Goal: Transaction & Acquisition: Purchase product/service

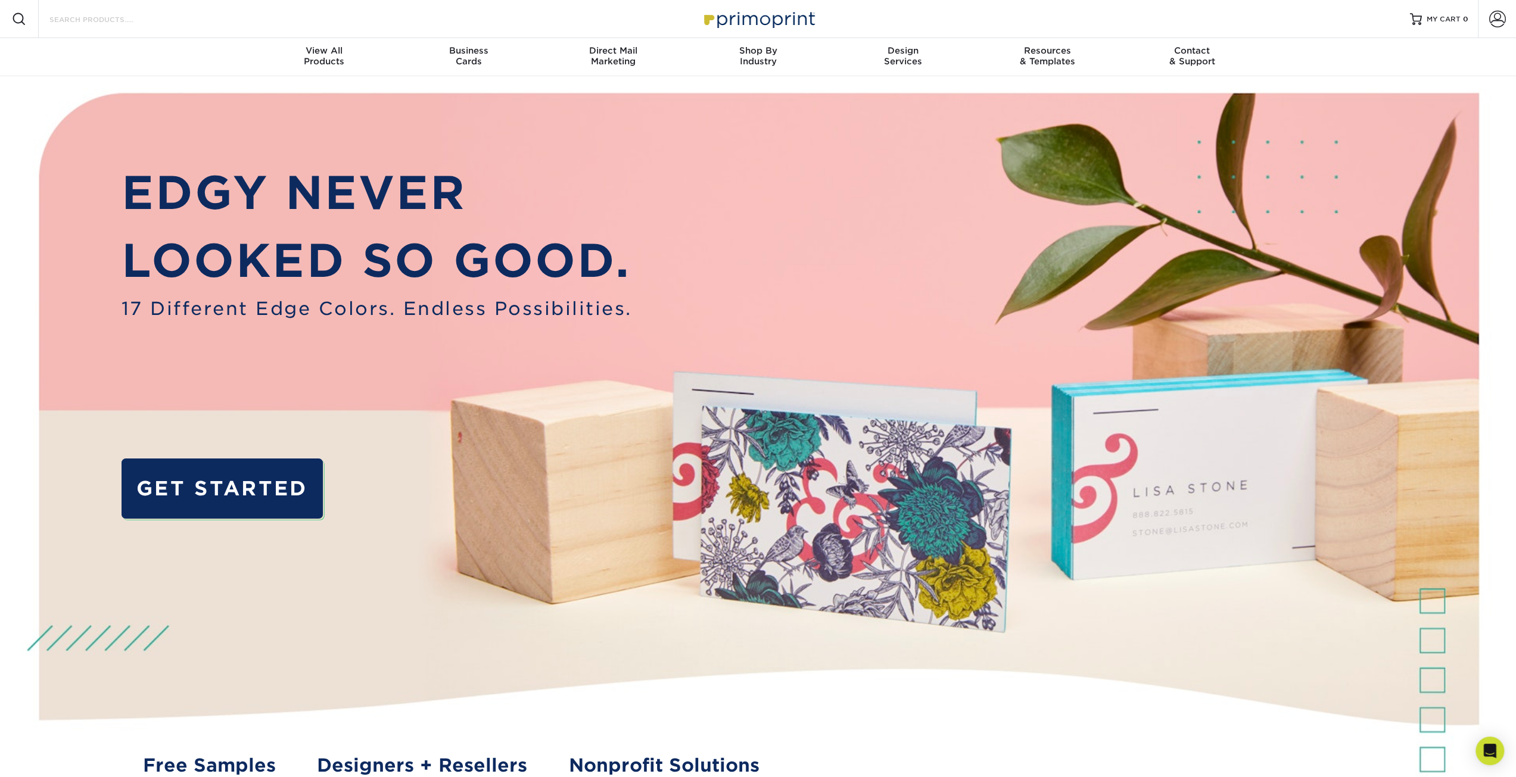
click at [105, 24] on input "Search Products" at bounding box center [106, 19] width 116 height 14
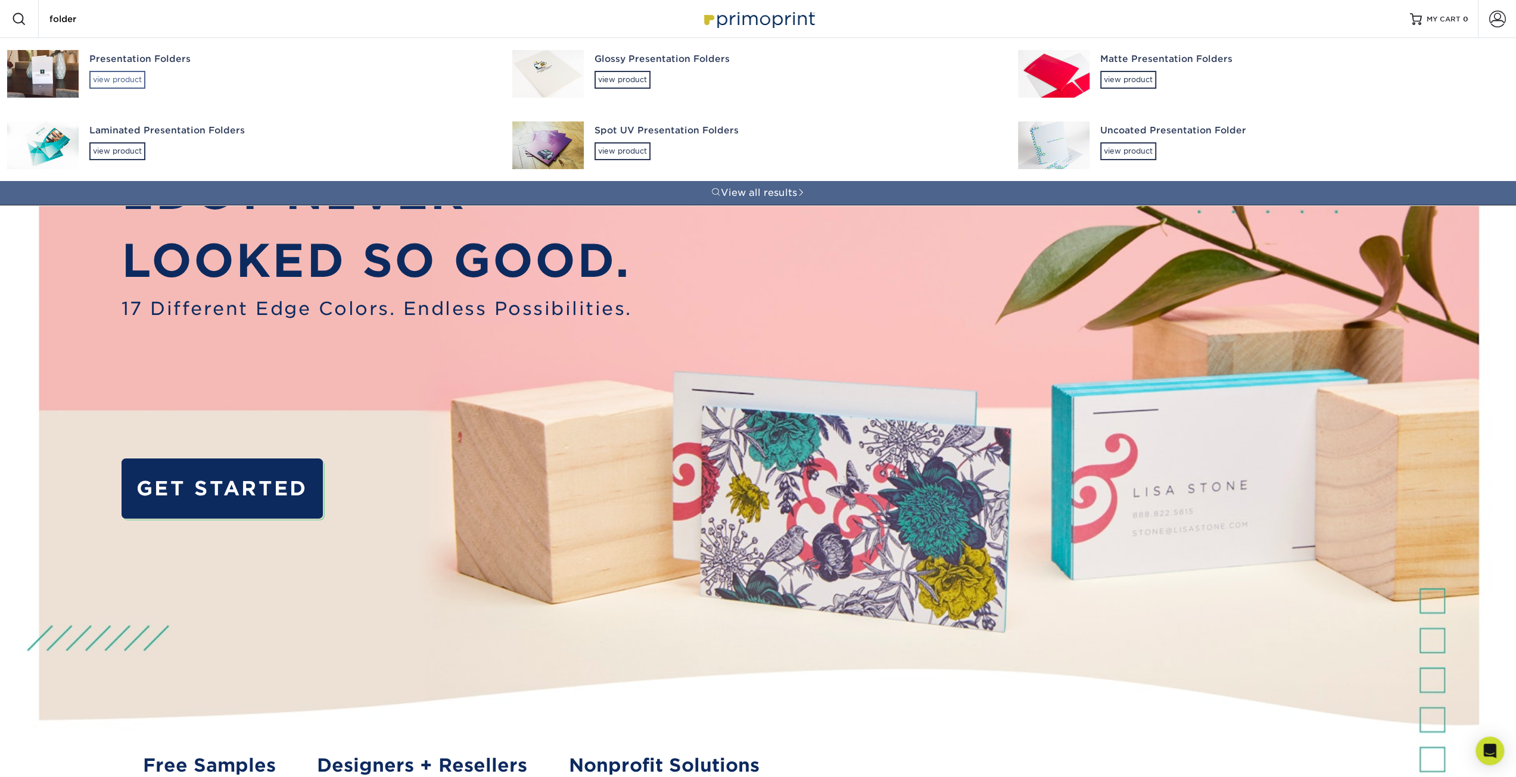
type input "folder"
click at [116, 77] on div "view product" at bounding box center [117, 80] width 56 height 18
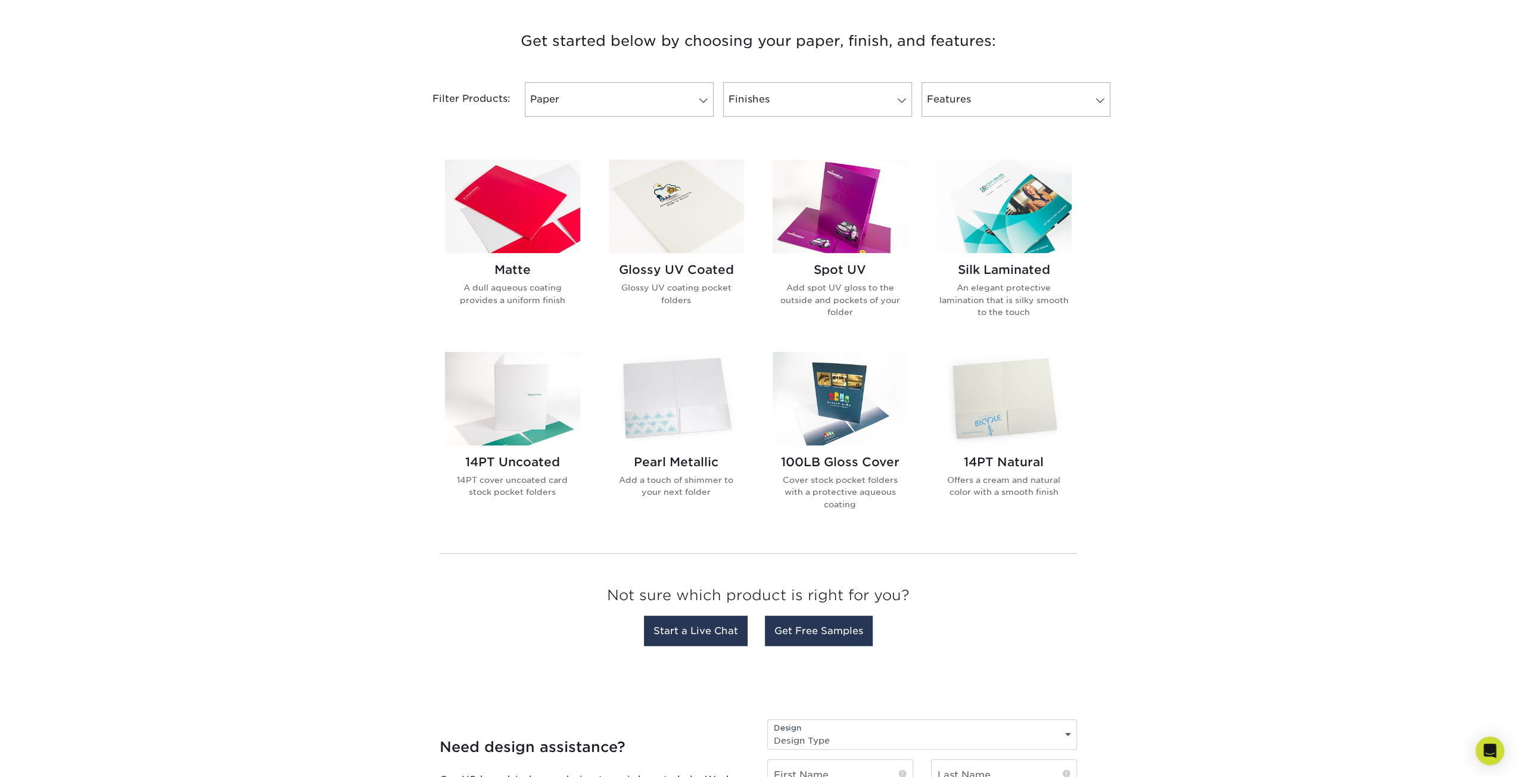
scroll to position [476, 0]
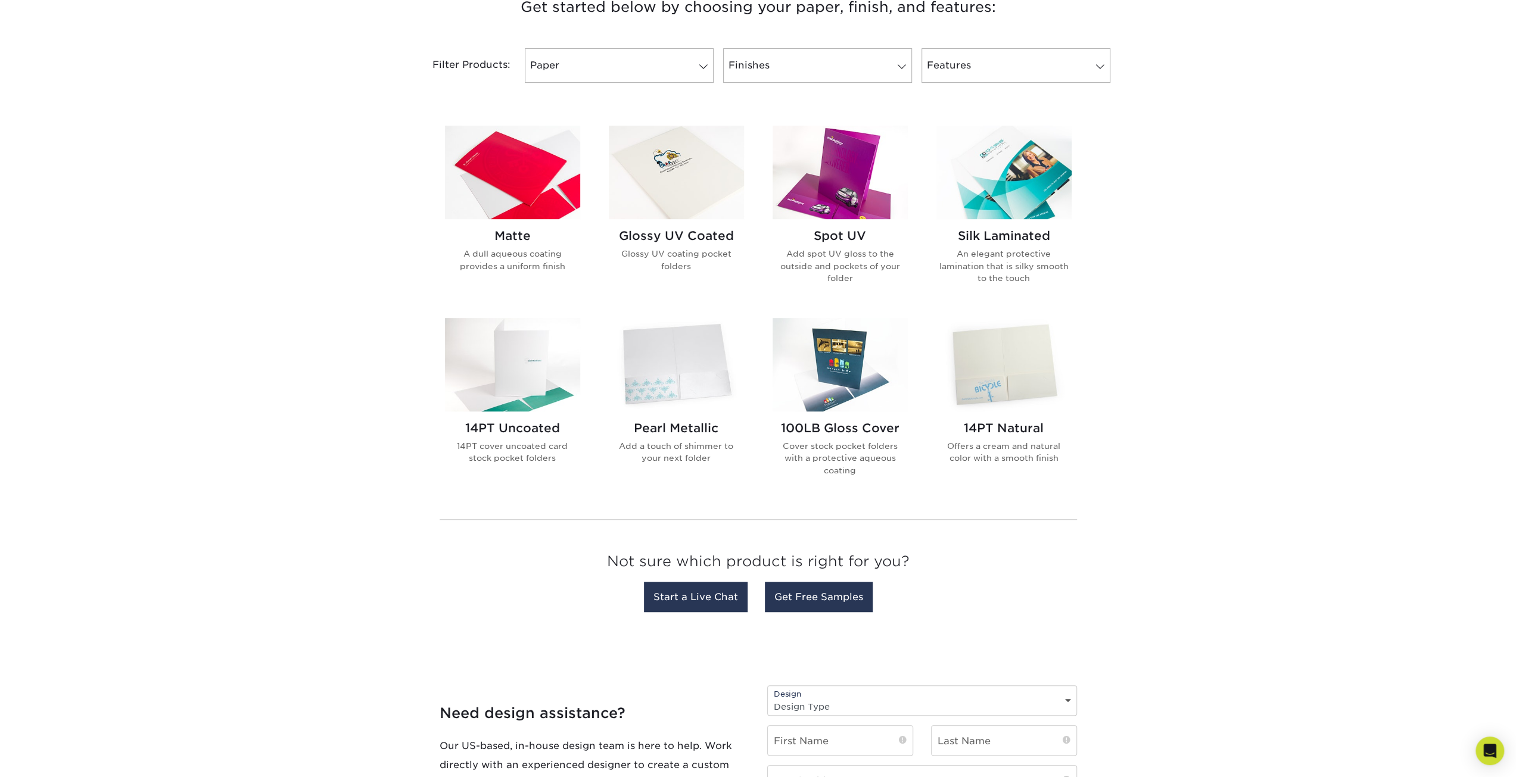
click at [677, 190] on img at bounding box center [676, 173] width 135 height 94
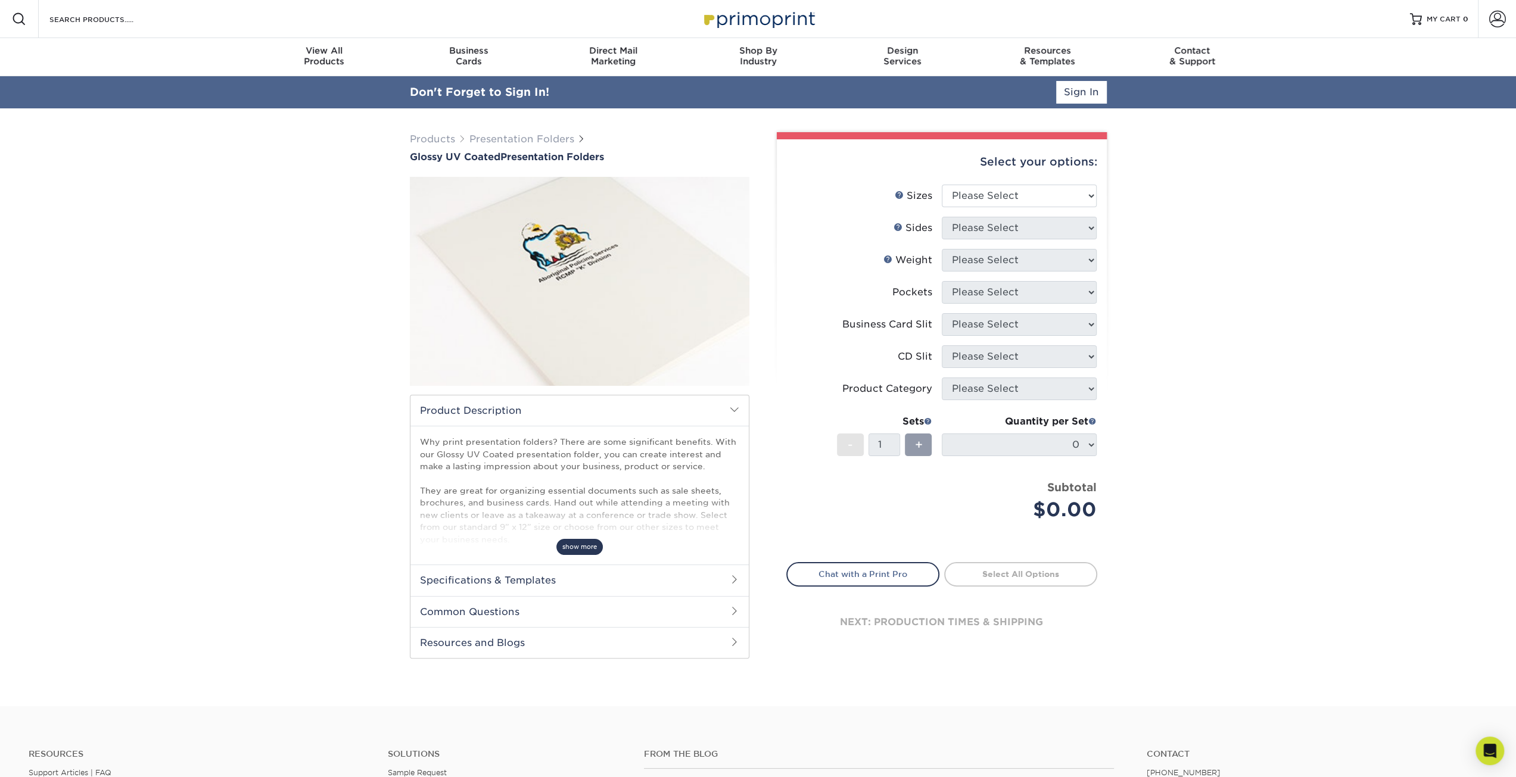
click at [575, 546] on span "show more" at bounding box center [579, 547] width 46 height 16
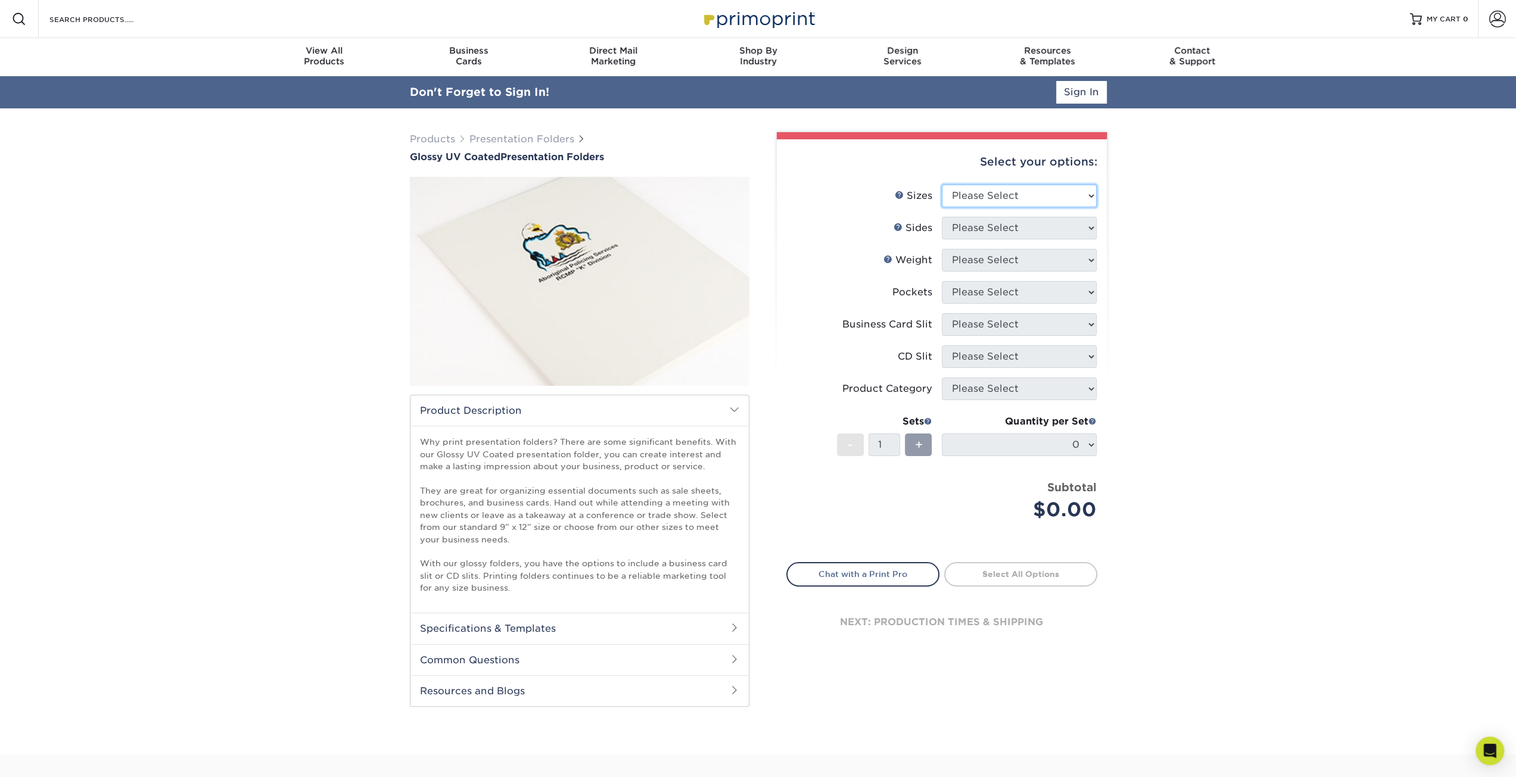
click at [1046, 197] on select "Please Select 5.25" x 10.5" 6" x 9" 9" x 12" 9" x 14.5"" at bounding box center [1019, 196] width 155 height 23
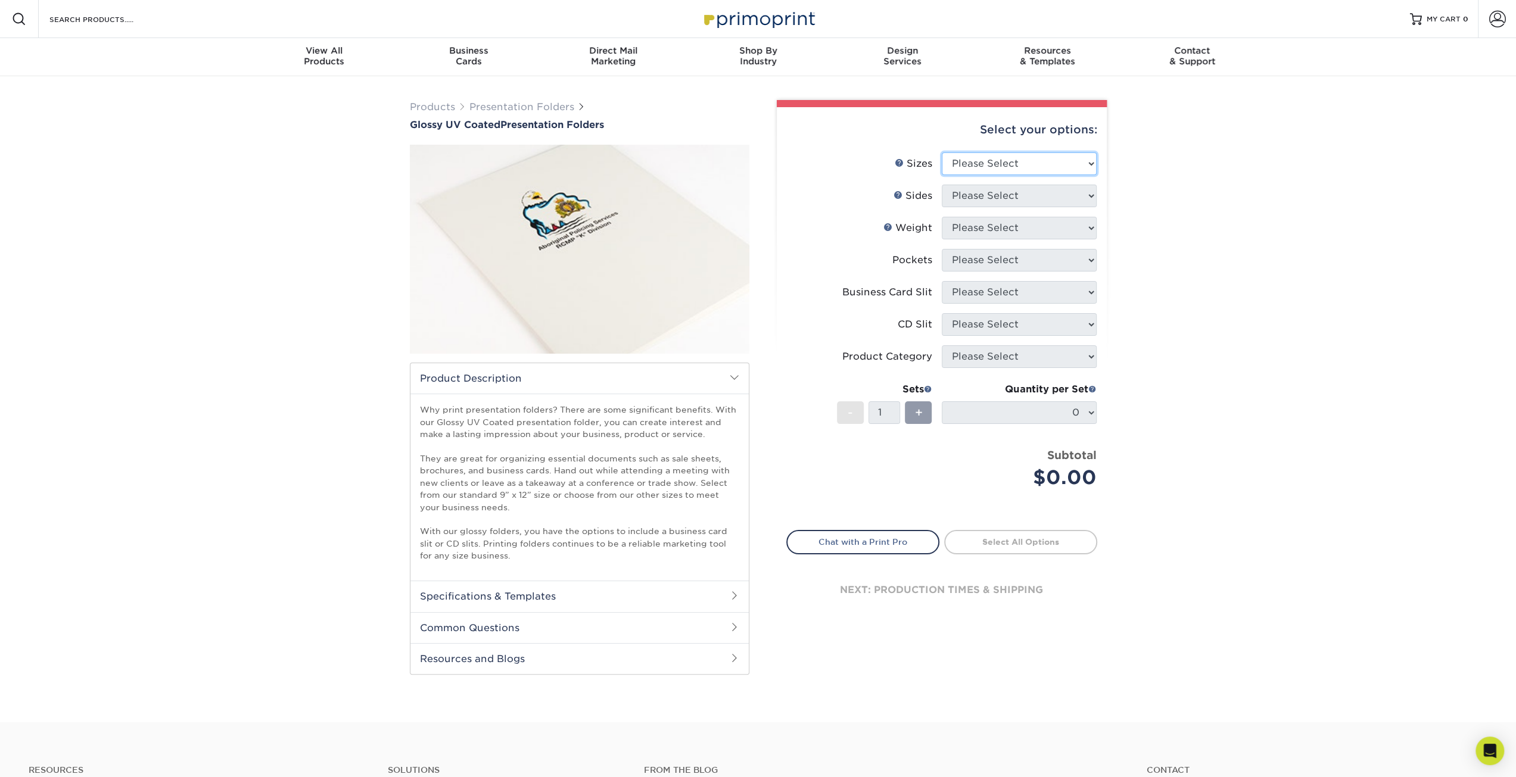
select select "9.00x12.00"
click at [942, 152] on select "Please Select 5.25" x 10.5" 6" x 9" 9" x 12" 9" x 14.5"" at bounding box center [1019, 163] width 155 height 23
click at [982, 191] on select "Please Select Print Both Sides Print Front Only" at bounding box center [1019, 196] width 155 height 23
select select "32d3c223-f82c-492b-b915-ba065a00862f"
click at [942, 185] on select "Please Select Print Both Sides Print Front Only" at bounding box center [1019, 196] width 155 height 23
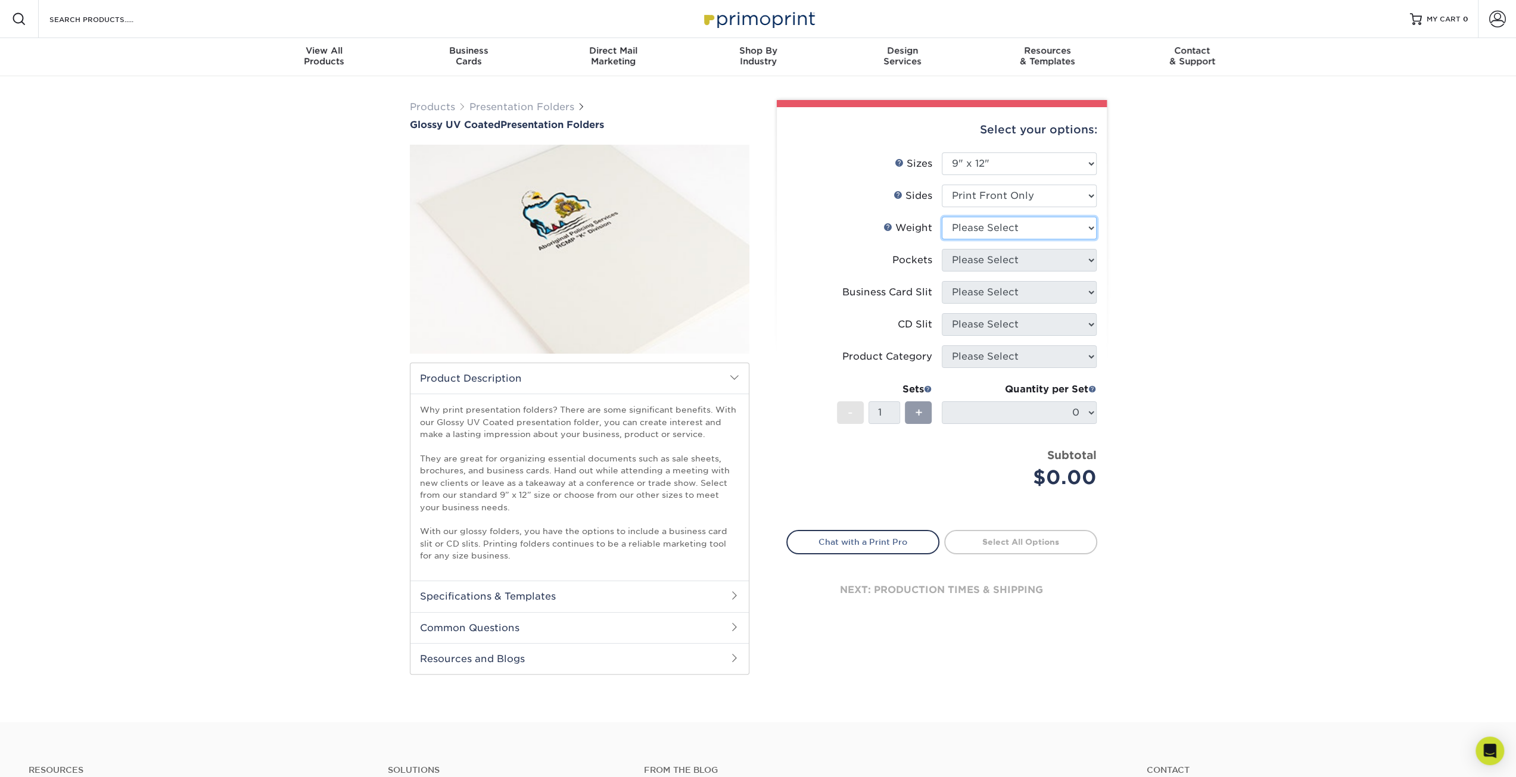
click at [979, 227] on select "Please Select 14PT 16PT" at bounding box center [1019, 228] width 155 height 23
select select "16PT"
click at [942, 217] on select "Please Select 14PT 16PT" at bounding box center [1019, 228] width 155 height 23
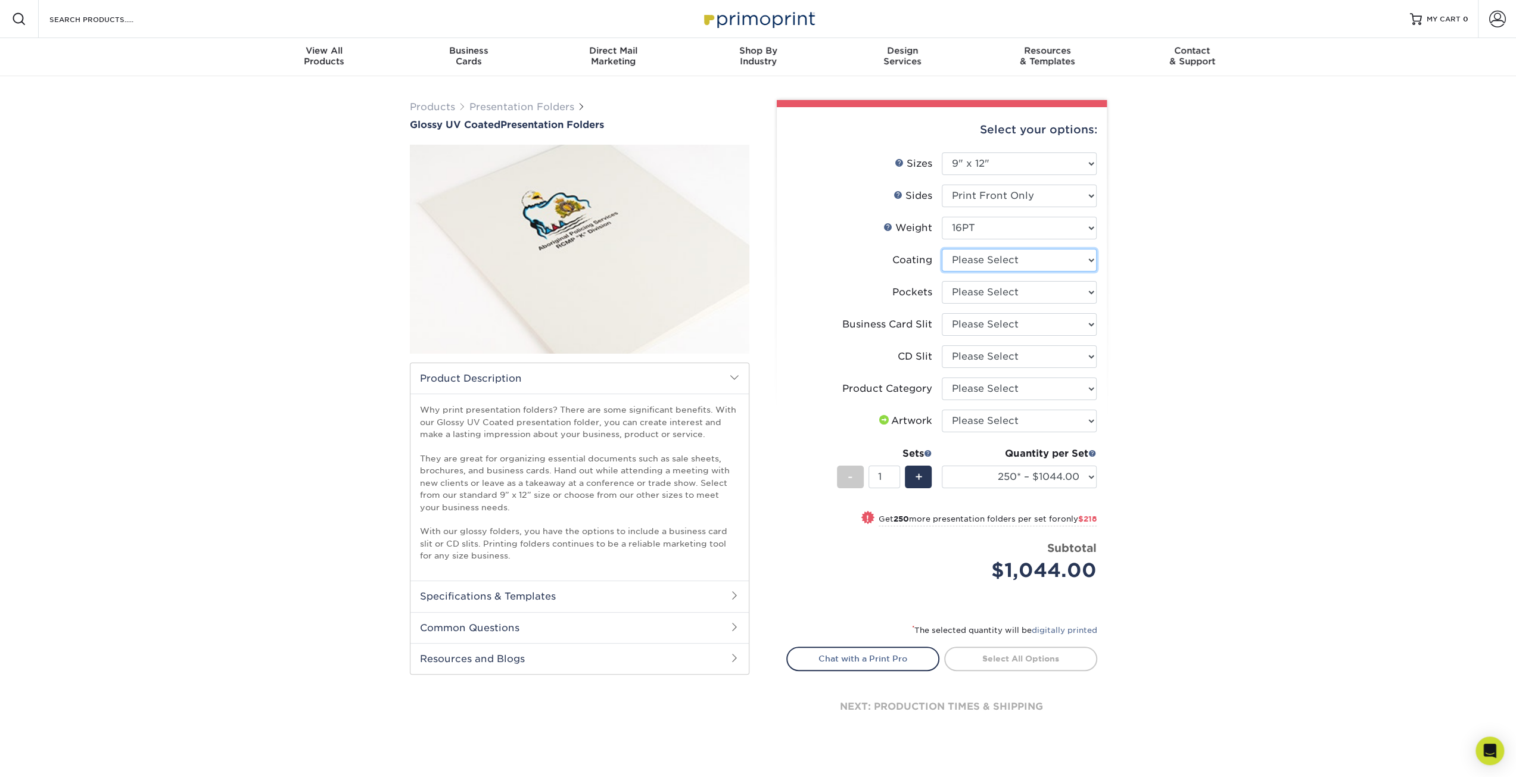
click at [996, 261] on select at bounding box center [1019, 260] width 155 height 23
click at [995, 261] on select at bounding box center [1019, 260] width 155 height 23
click at [960, 262] on select at bounding box center [1019, 260] width 155 height 23
click at [942, 249] on select at bounding box center [1019, 260] width 155 height 23
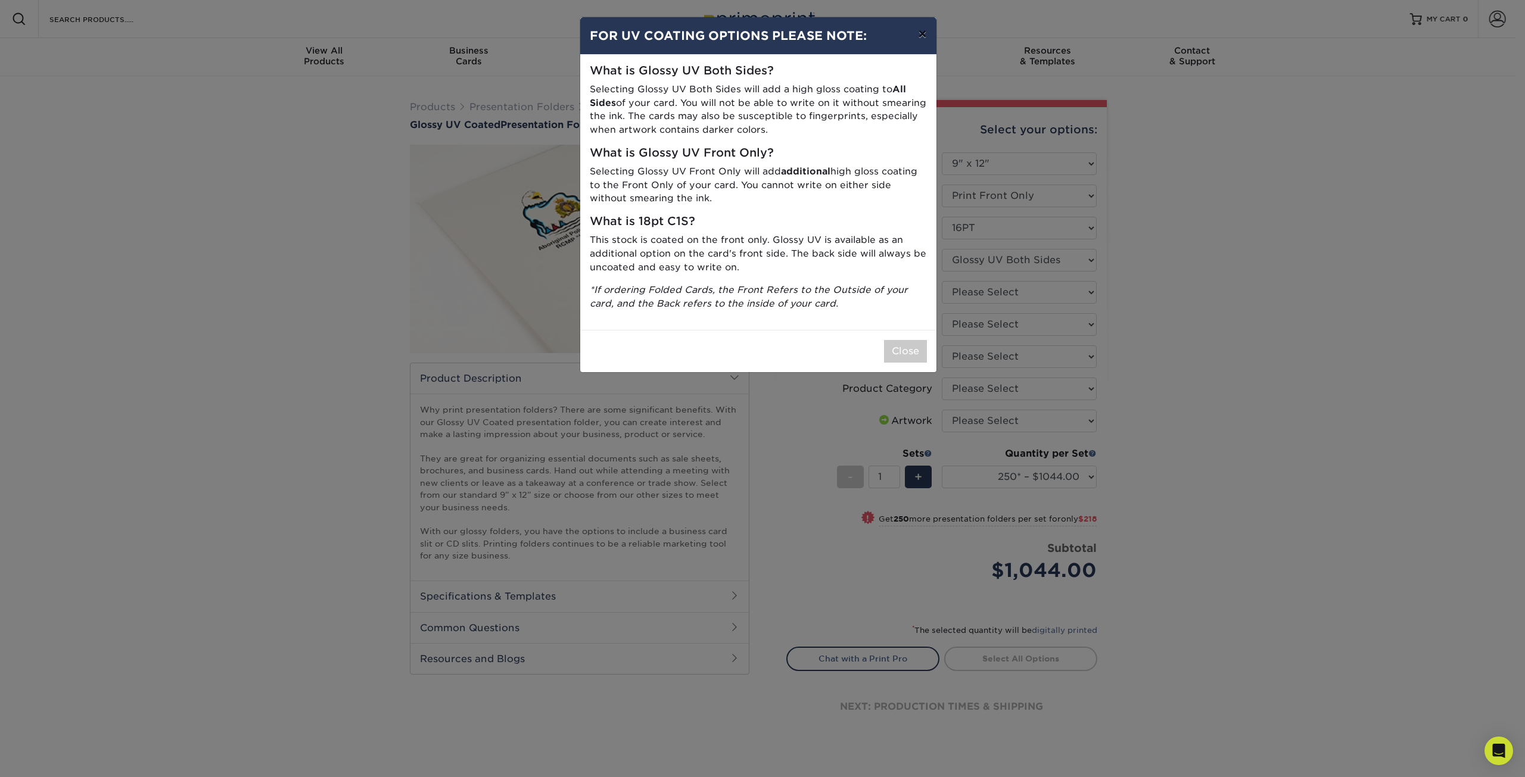
click at [923, 29] on button "×" at bounding box center [921, 33] width 27 height 33
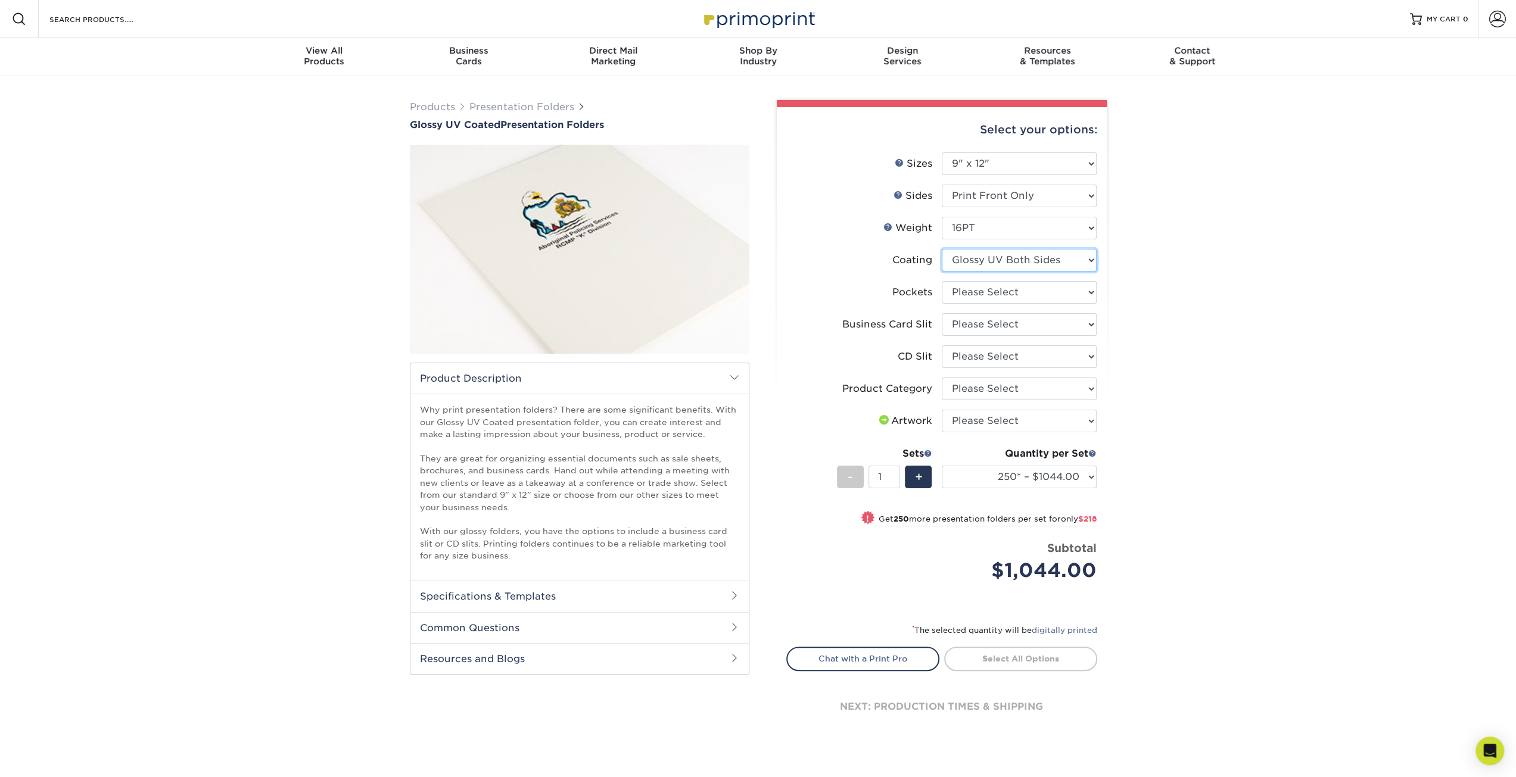
click at [1024, 261] on select at bounding box center [1019, 260] width 155 height 23
click at [1004, 261] on select at bounding box center [1019, 260] width 155 height 23
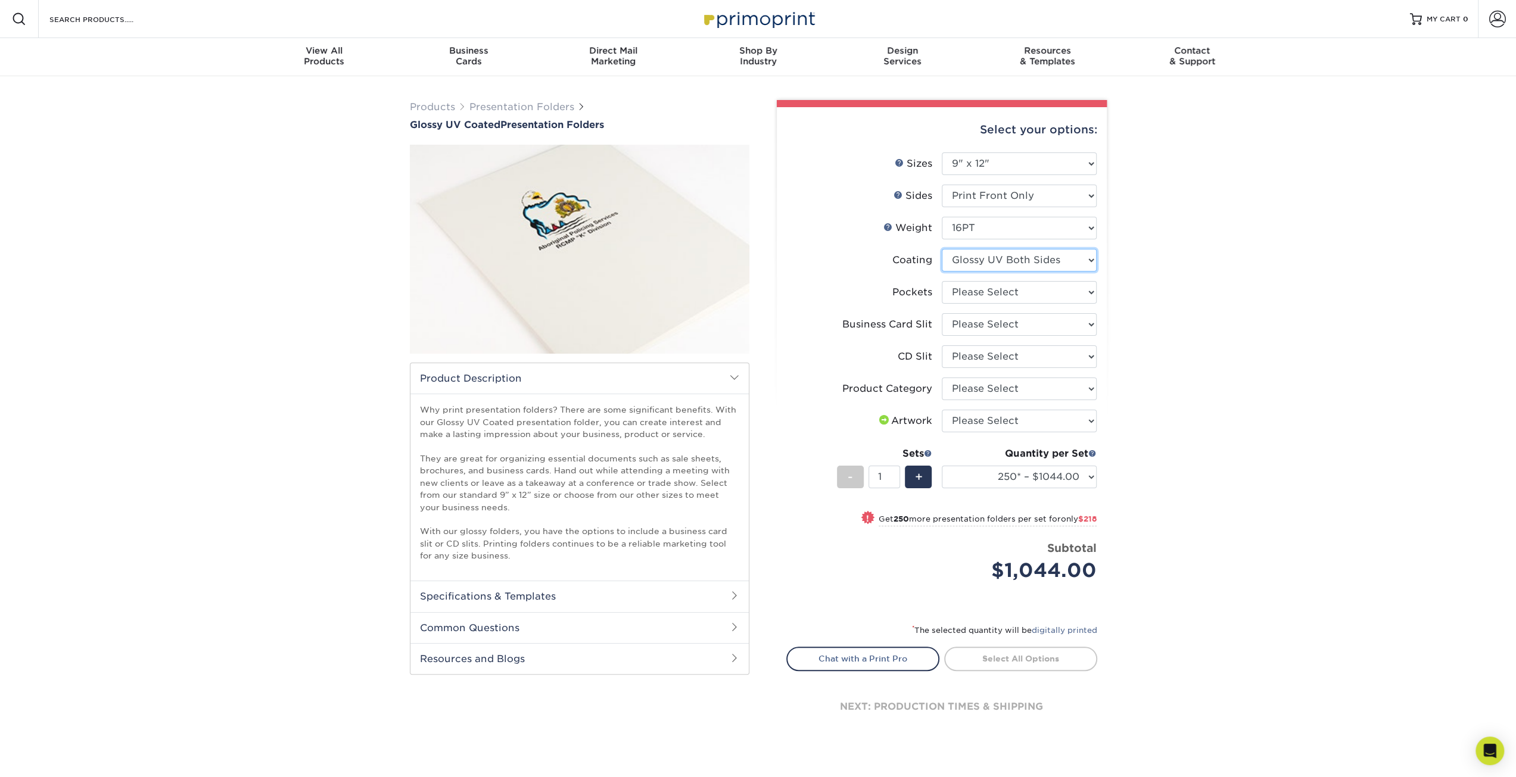
select select "-1"
click at [942, 249] on select at bounding box center [1019, 260] width 155 height 23
select select
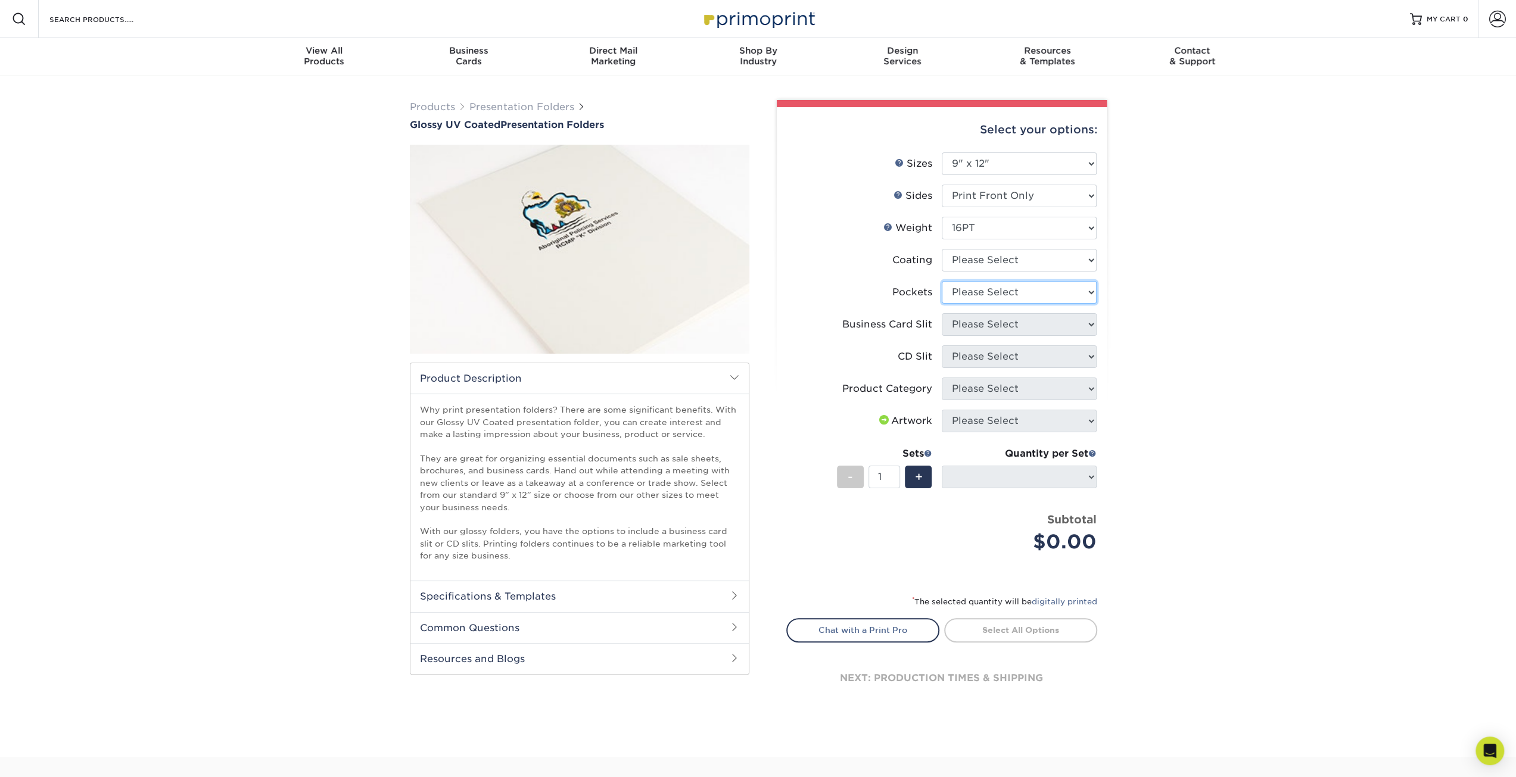
click at [999, 291] on select "Please Select 1 Pocket on the Left (Front) Side 1 Pocket on the Right (Back) Si…" at bounding box center [1019, 292] width 155 height 23
select select "e8427203-e3c7-4640-a4e8-bae00c228d98"
click at [942, 281] on select "Please Select 1 Pocket on the Left (Front) Side 1 Pocket on the Right (Back) Si…" at bounding box center [1019, 292] width 155 height 23
click at [1005, 328] on select "Please Select No Business Card Slits On Both Pockets - Horizontal On Both Pocke…" at bounding box center [1019, 324] width 155 height 23
select select "7e99cc7c-ff09-4e60-a1f6-bcfcb05688a6"
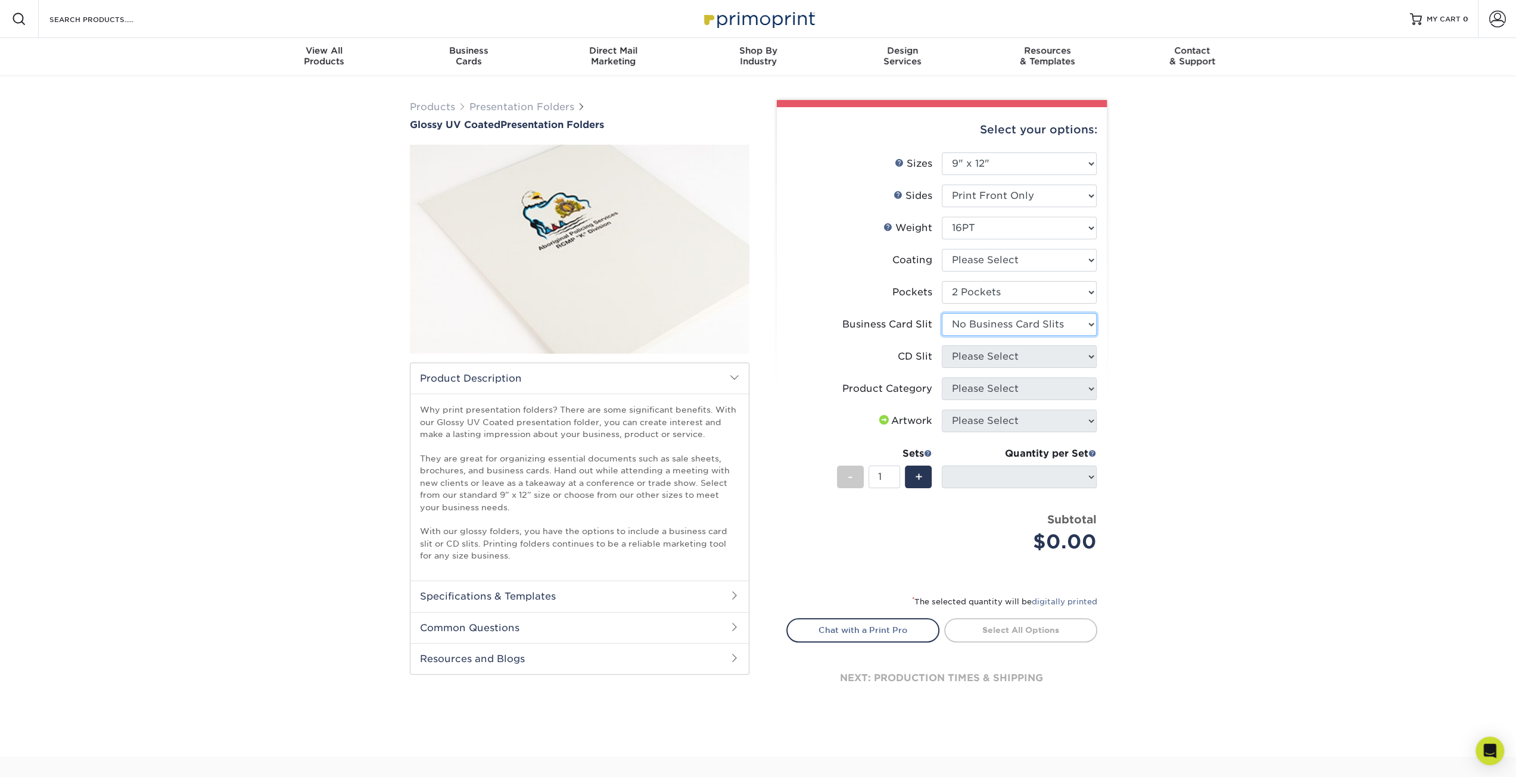
click at [942, 313] on select "Please Select No Business Card Slits On Both Pockets - Horizontal On Both Pocke…" at bounding box center [1019, 324] width 155 height 23
click at [983, 353] on select "Please Select No CD Slit On the Left (Front) Pocket On the Right (Back) Pocket" at bounding box center [1019, 356] width 155 height 23
select select "a092264a-7428-4d8e-b024-417dbebc6e25"
click at [942, 345] on select "Please Select No CD Slit On the Left (Front) Pocket On the Right (Back) Pocket" at bounding box center [1019, 356] width 155 height 23
click at [1002, 387] on select "Please Select Presentation Folders" at bounding box center [1019, 389] width 155 height 23
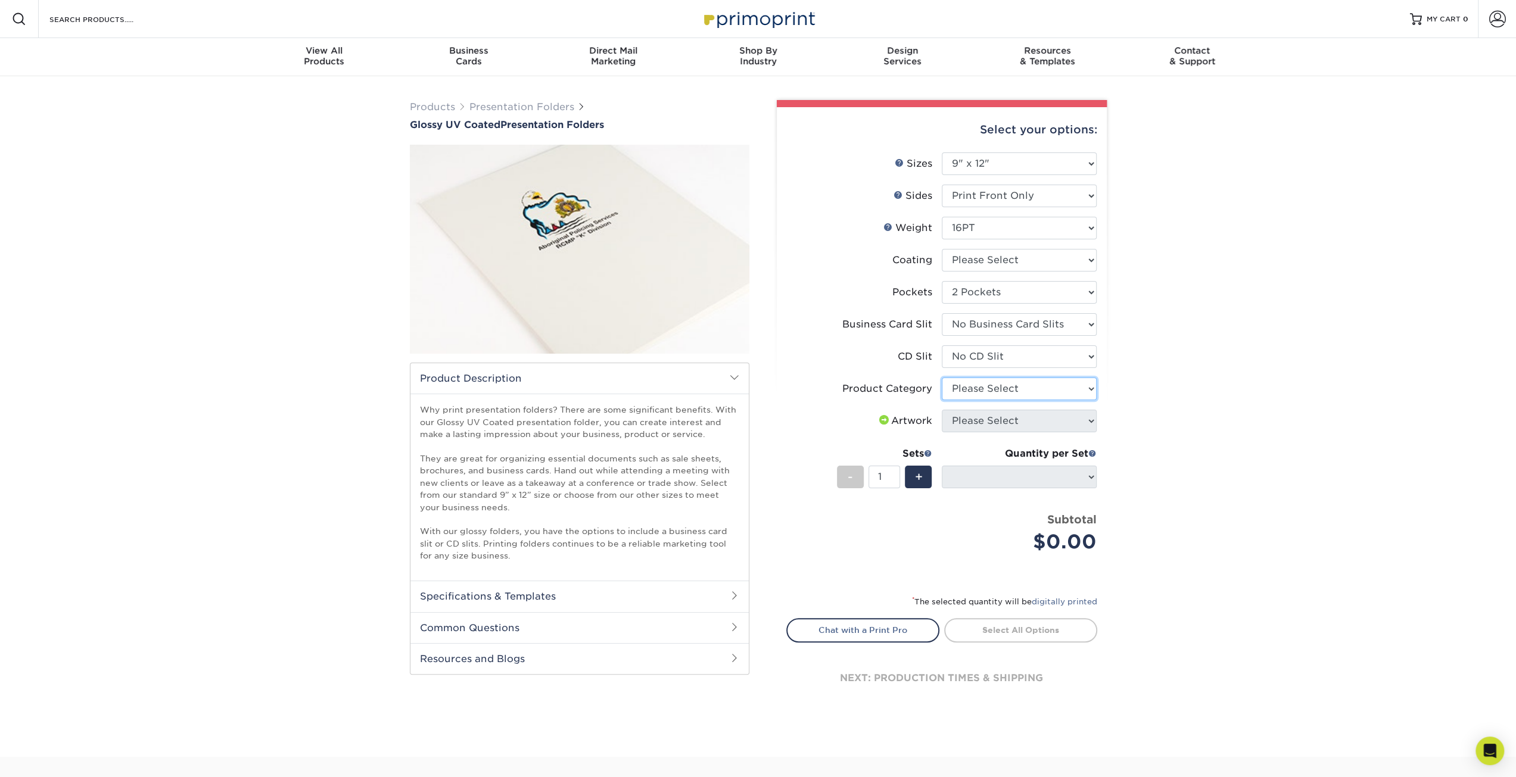
select select "57f7a581-ec4a-49d7-930d-eb044a1d12ac"
click at [942, 378] on select "Please Select Presentation Folders" at bounding box center [1019, 389] width 155 height 23
click at [991, 417] on select "Please Select I will upload files I need a design - $75" at bounding box center [1019, 421] width 155 height 23
select select "upload"
click at [942, 410] on select "Please Select I will upload files I need a design - $75" at bounding box center [1019, 421] width 155 height 23
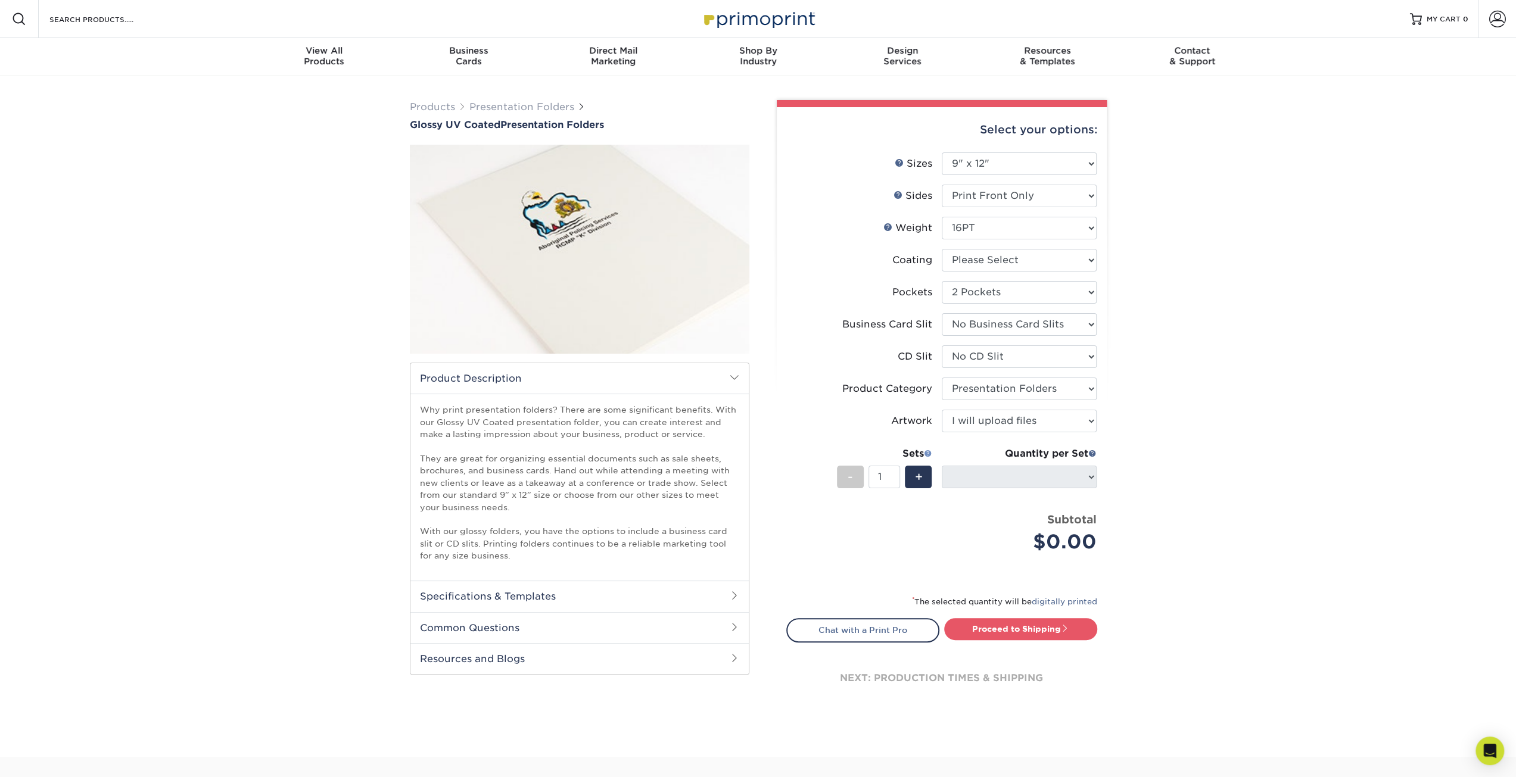
click at [928, 454] on span at bounding box center [928, 453] width 8 height 8
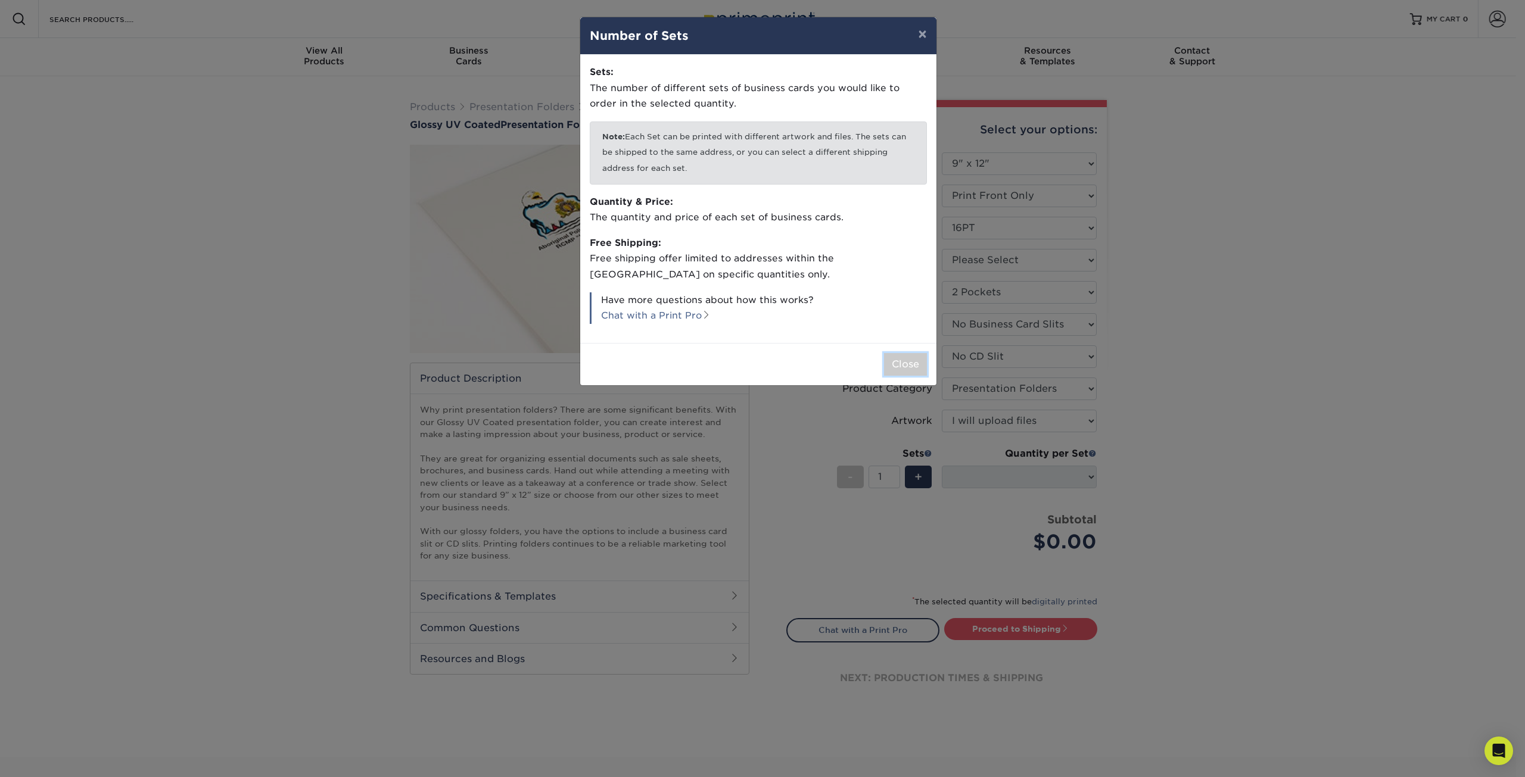
drag, startPoint x: 893, startPoint y: 361, endPoint x: 890, endPoint y: 367, distance: 7.2
click at [892, 360] on button "Close" at bounding box center [905, 364] width 43 height 23
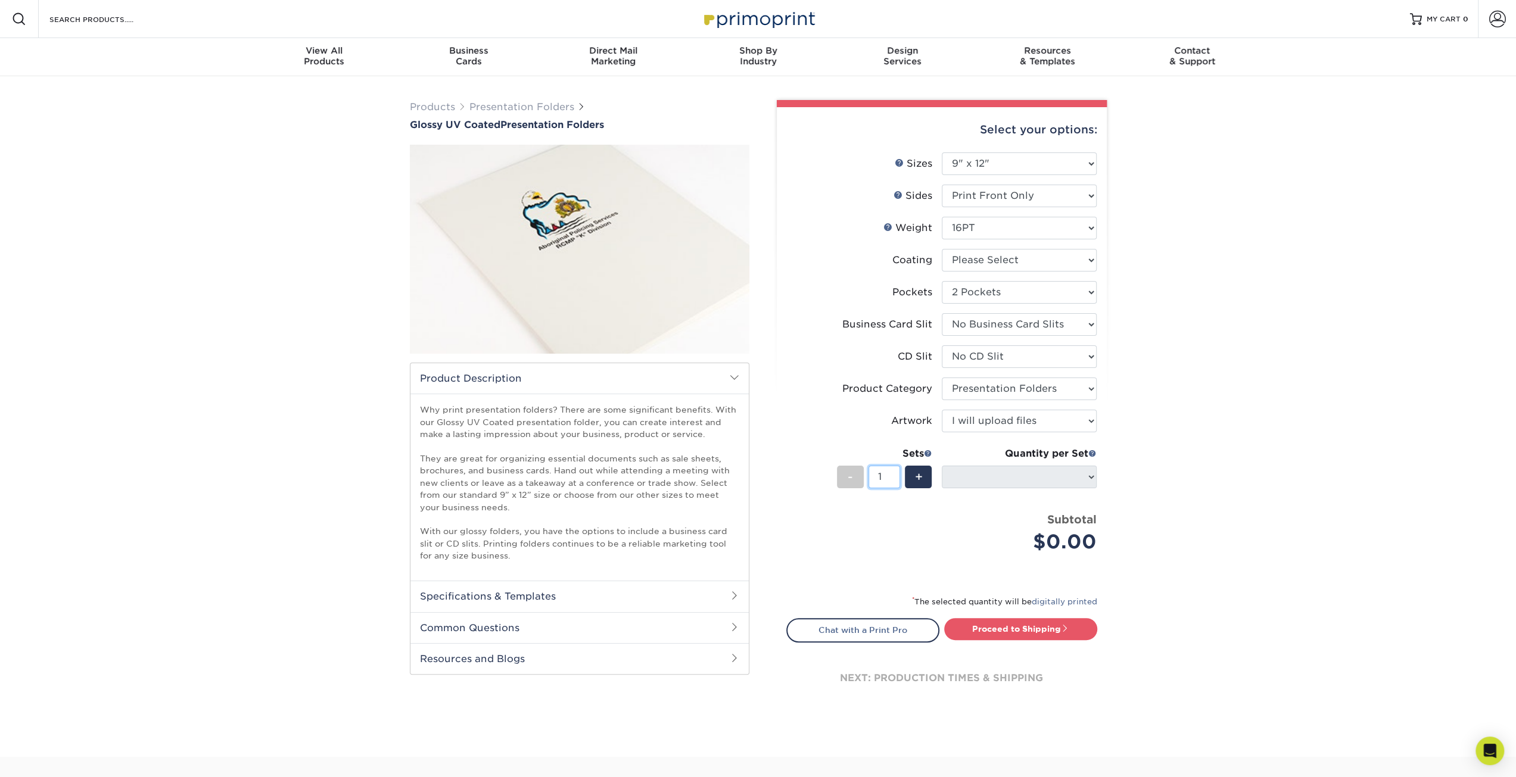
click at [891, 480] on input "1" at bounding box center [884, 477] width 32 height 23
type input "50"
click at [957, 554] on div "$0.00" at bounding box center [1024, 542] width 146 height 29
click at [996, 263] on select at bounding box center [1019, 260] width 155 height 23
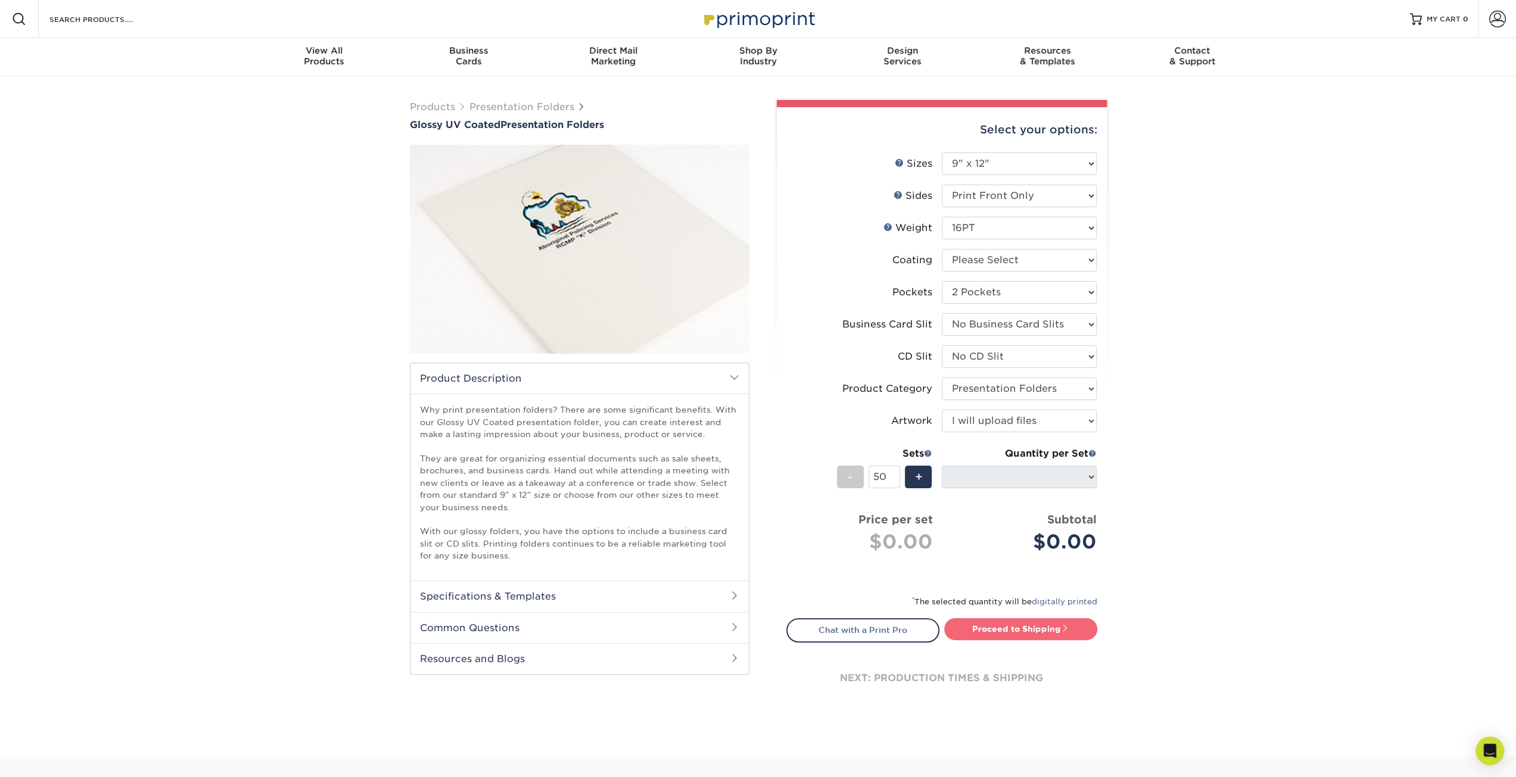
click at [1002, 619] on link "Proceed to Shipping" at bounding box center [1020, 628] width 153 height 21
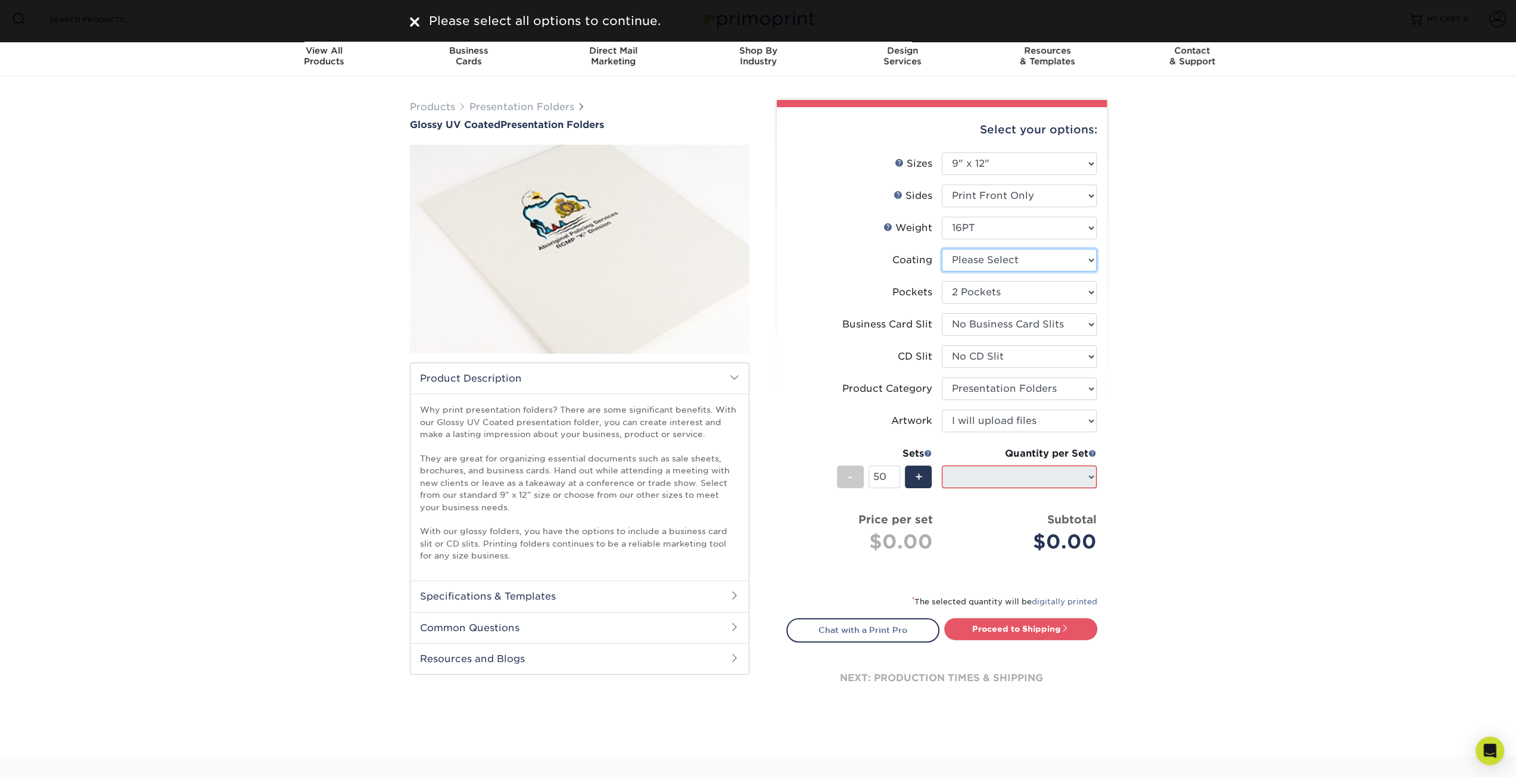
drag, startPoint x: 997, startPoint y: 257, endPoint x: 996, endPoint y: 265, distance: 7.8
click at [997, 257] on select at bounding box center [1019, 260] width 155 height 23
select select "ae367451-b2b8-45df-a344-0f05b6a12993"
click at [942, 249] on select at bounding box center [1019, 260] width 155 height 23
select select "-1"
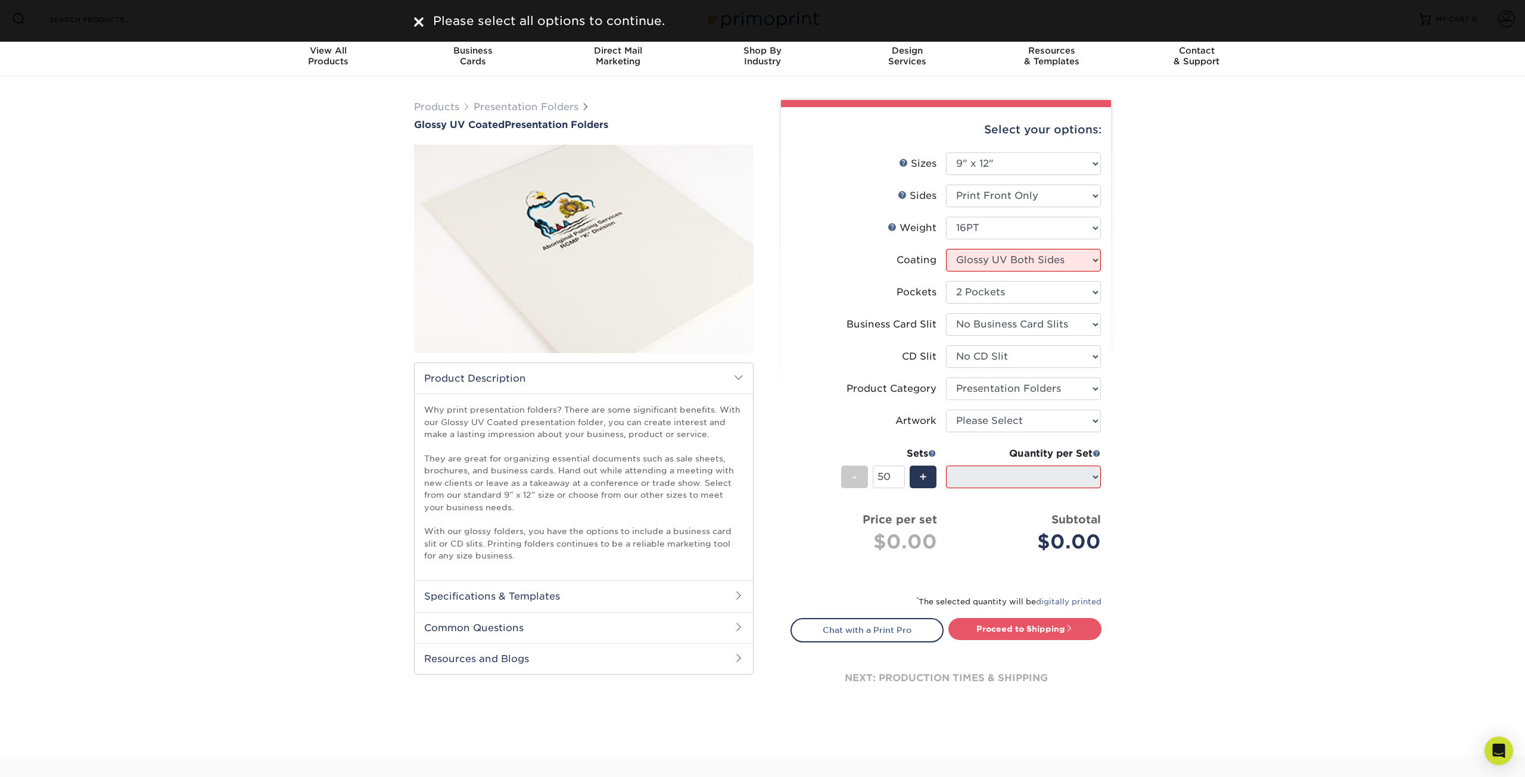
select select "-1"
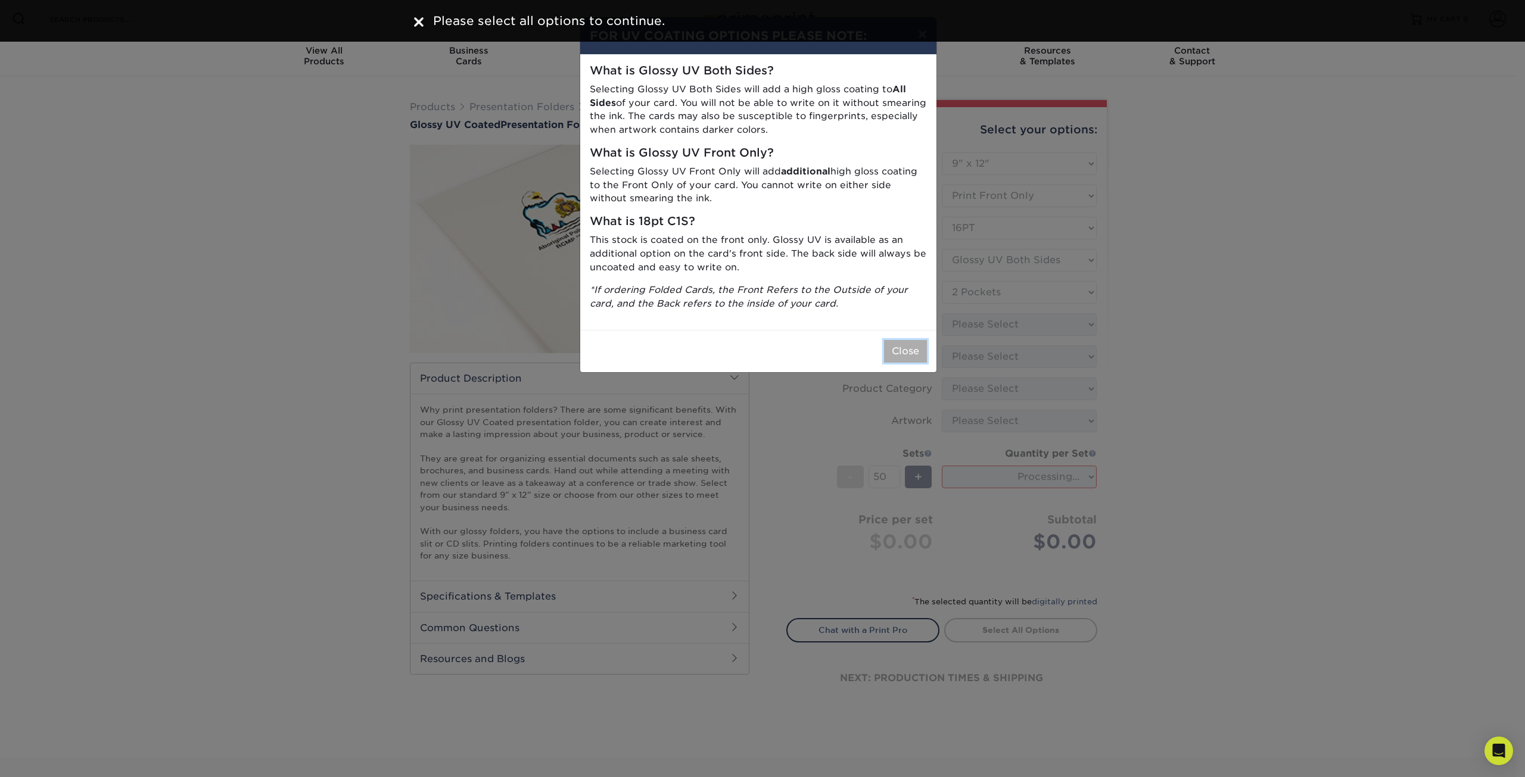
click at [903, 352] on button "Close" at bounding box center [905, 351] width 43 height 23
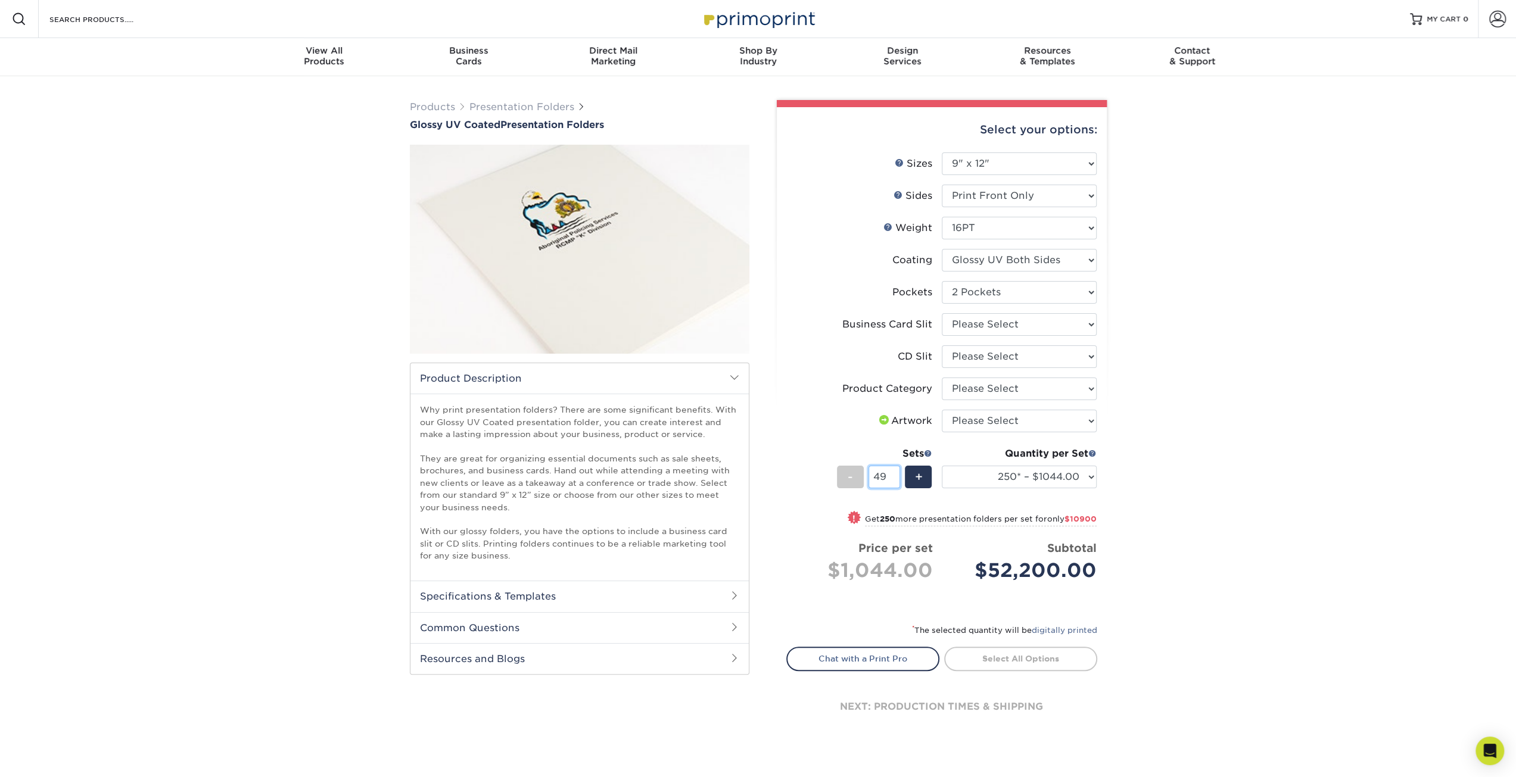
click at [895, 480] on input "49" at bounding box center [884, 477] width 32 height 23
click at [895, 480] on input "48" at bounding box center [884, 477] width 32 height 23
click at [895, 480] on input "47" at bounding box center [884, 477] width 32 height 23
click at [895, 480] on input "46" at bounding box center [884, 477] width 32 height 23
click at [895, 480] on input "45" at bounding box center [884, 477] width 32 height 23
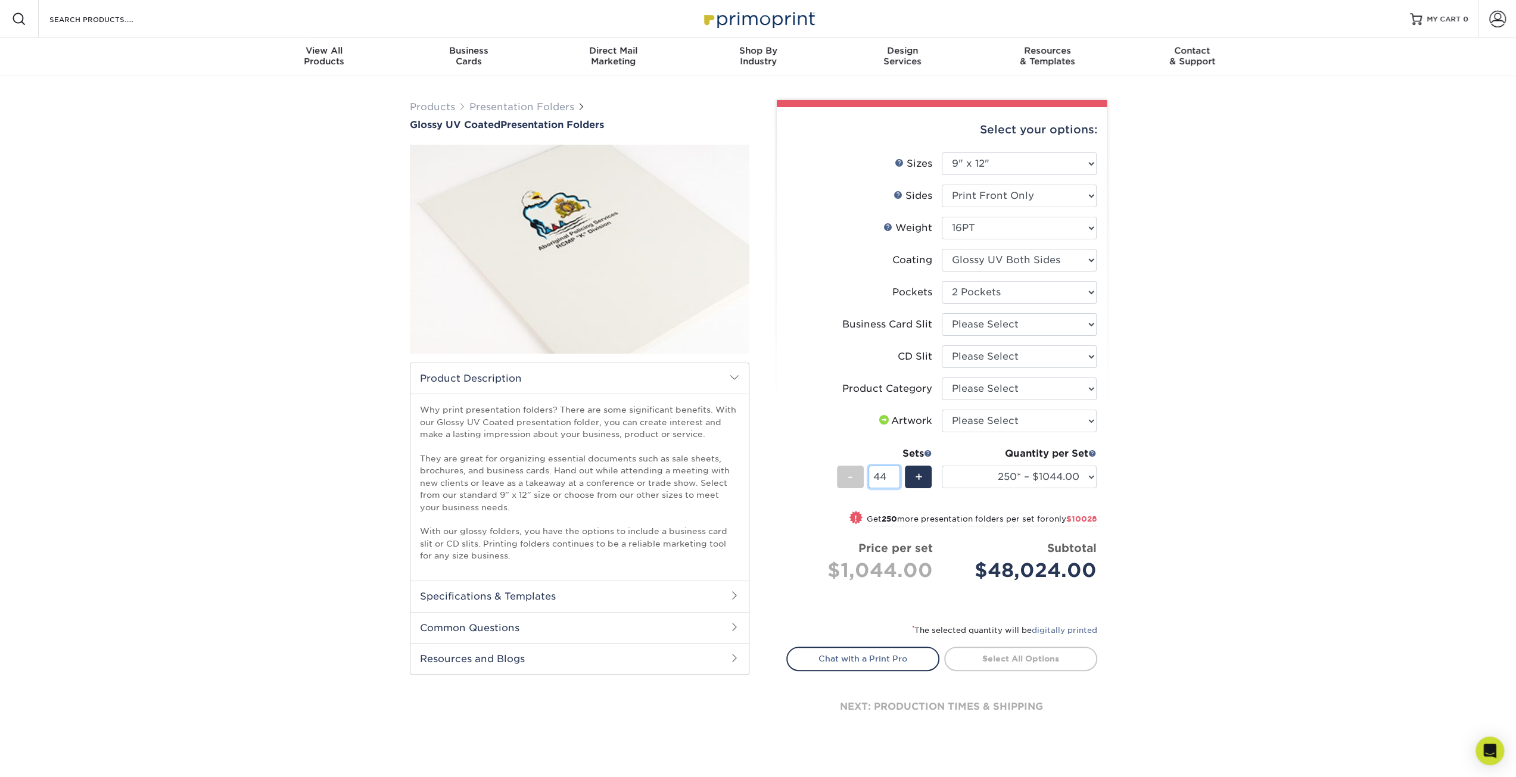
click at [895, 480] on input "44" at bounding box center [884, 477] width 32 height 23
click at [895, 480] on input "43" at bounding box center [884, 477] width 32 height 23
click at [895, 480] on input "42" at bounding box center [884, 477] width 32 height 23
drag, startPoint x: 885, startPoint y: 476, endPoint x: 845, endPoint y: 472, distance: 40.7
click at [845, 472] on div "- 42 +" at bounding box center [884, 479] width 95 height 27
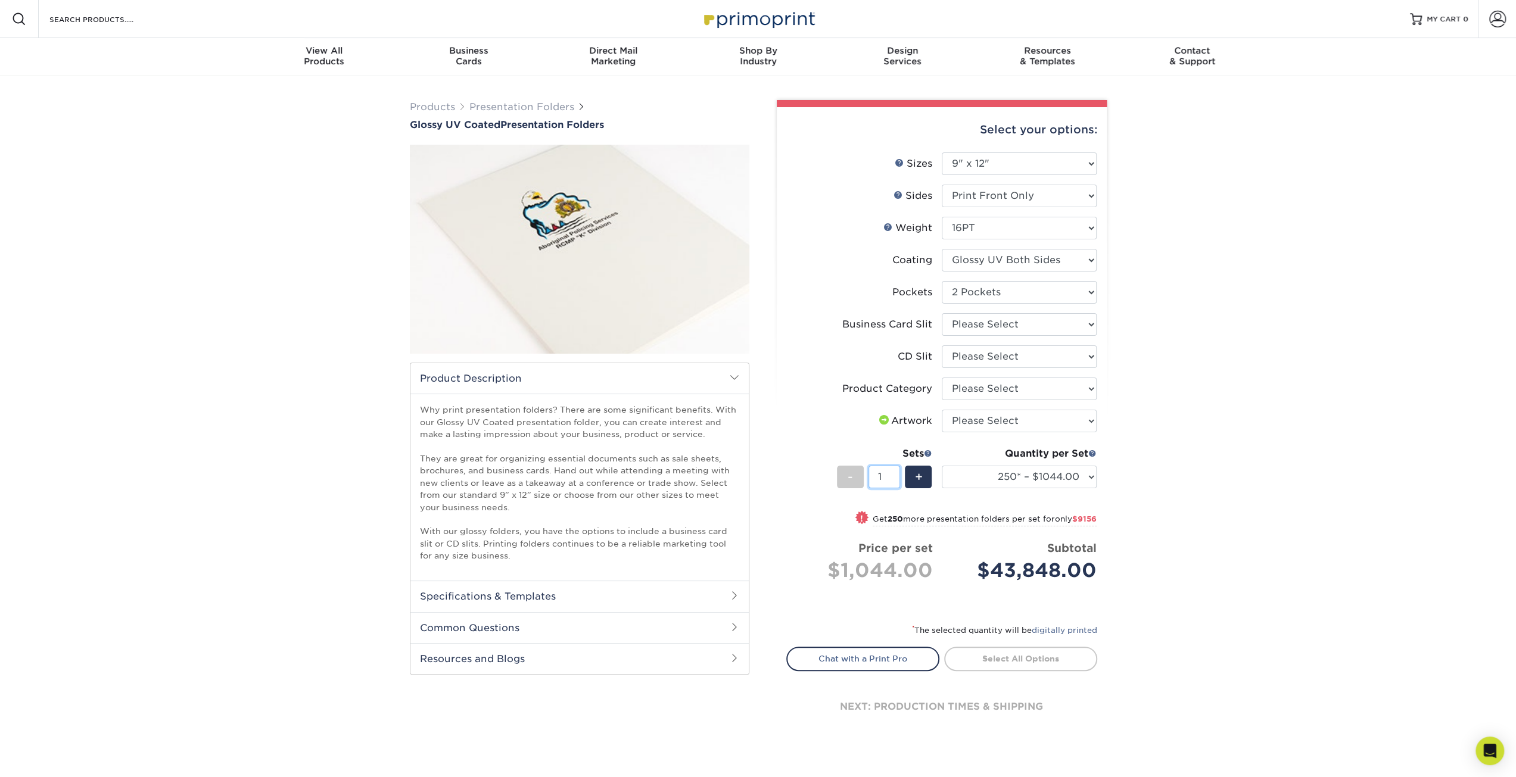
type input "1"
click at [842, 445] on li "Sets - 1 + Quantity per Set 250* – $1044.00 500 – $1262.00 1000 – $1561.00 2500…" at bounding box center [942, 477] width 310 height 70
click at [1065, 479] on select "250* – $1044.00 500 – $1262.00 1000 – $1561.00 2500 – $2752.00 5000 – $4289.00 …" at bounding box center [1019, 477] width 155 height 23
